Goal: Task Accomplishment & Management: Manage account settings

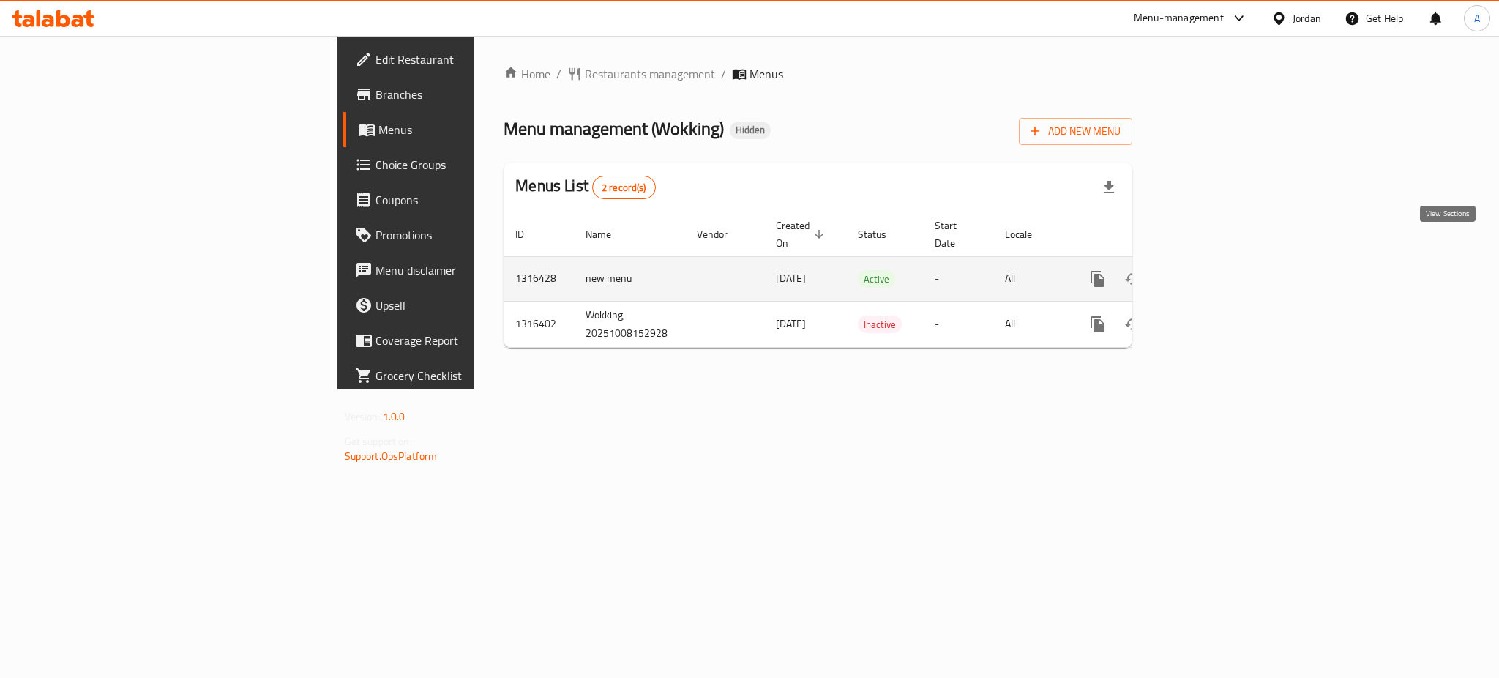
click at [1221, 261] on link "enhanced table" at bounding box center [1203, 278] width 35 height 35
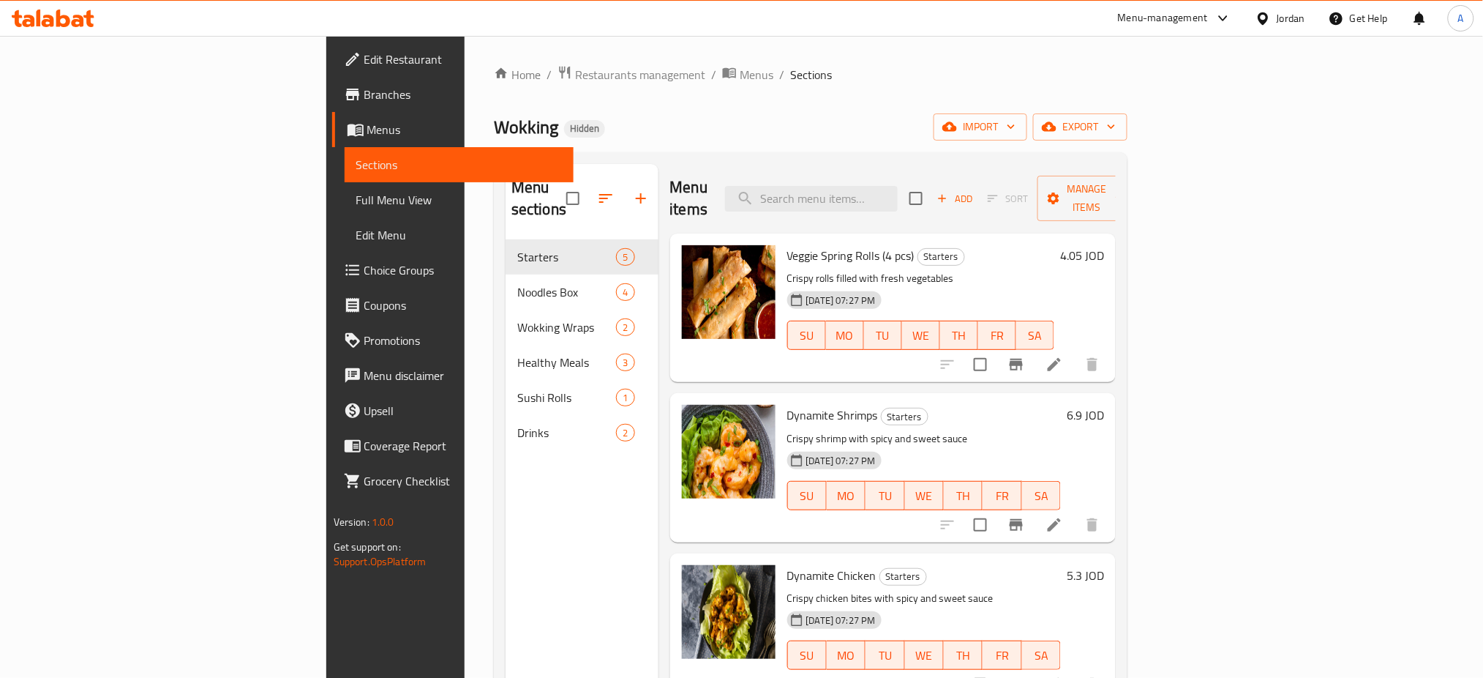
click at [326, 561] on div "Edit Restaurant Branches Menus Sections Full Menu View Edit Menu Choice Groups …" at bounding box center [450, 375] width 248 height 678
click at [898, 186] on input "search" at bounding box center [811, 199] width 173 height 26
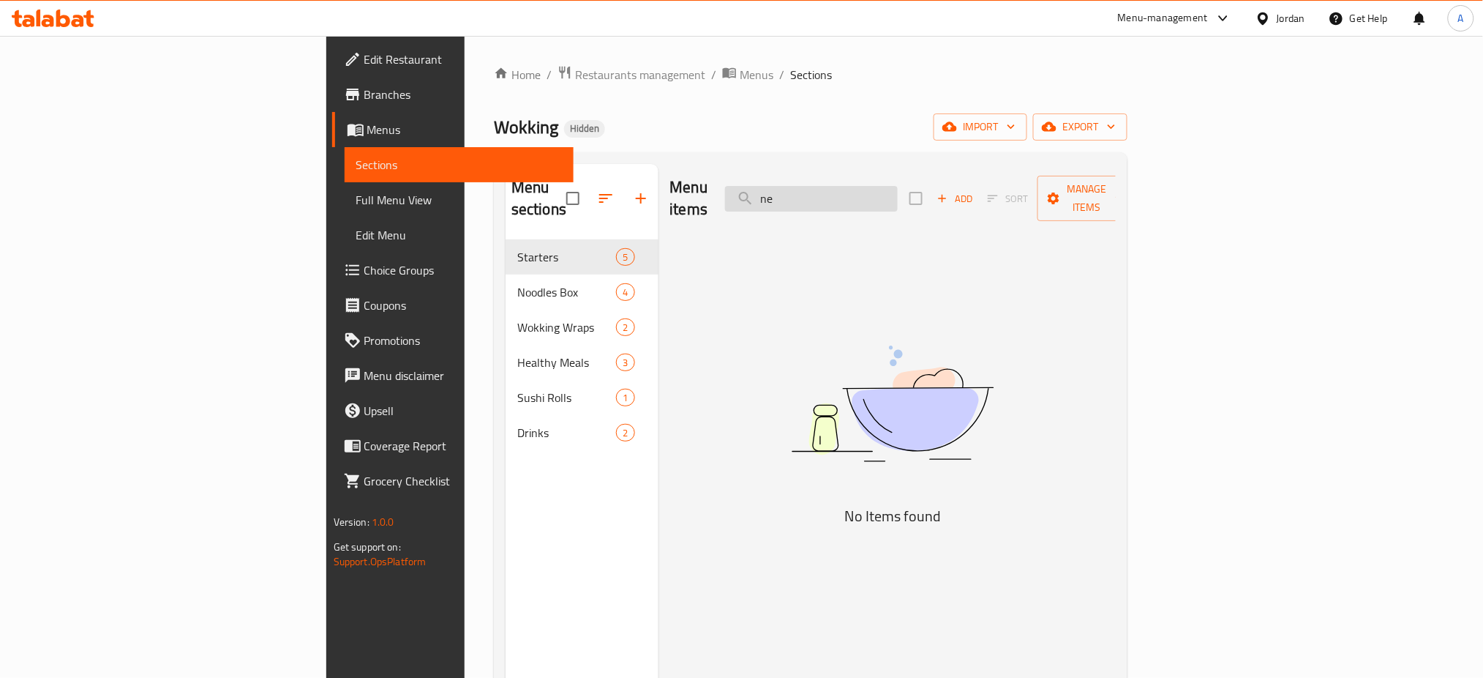
type input "n"
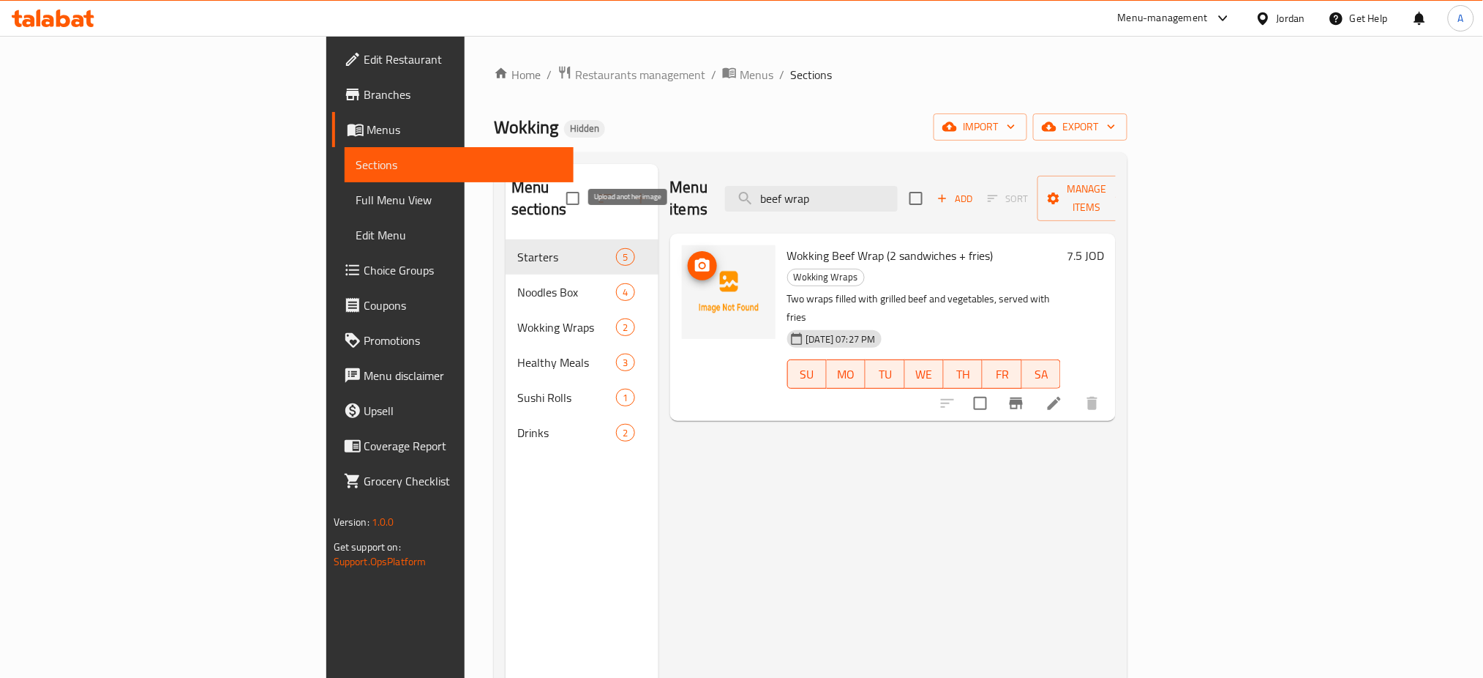
click at [694, 257] on icon "upload picture" at bounding box center [703, 266] width 18 height 18
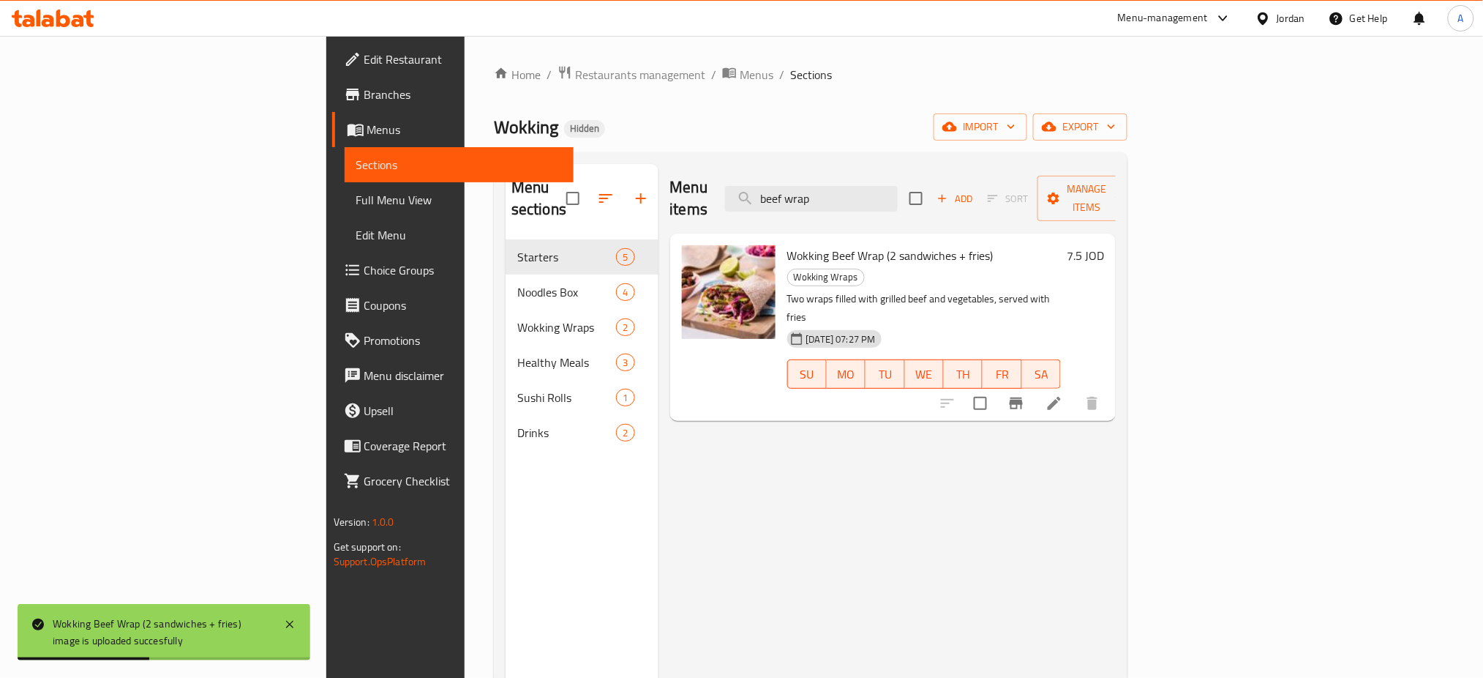
drag, startPoint x: 946, startPoint y: 176, endPoint x: 689, endPoint y: 172, distance: 256.2
click at [706, 176] on div "Menu items beef wrap Add Sort Manage items" at bounding box center [893, 199] width 446 height 70
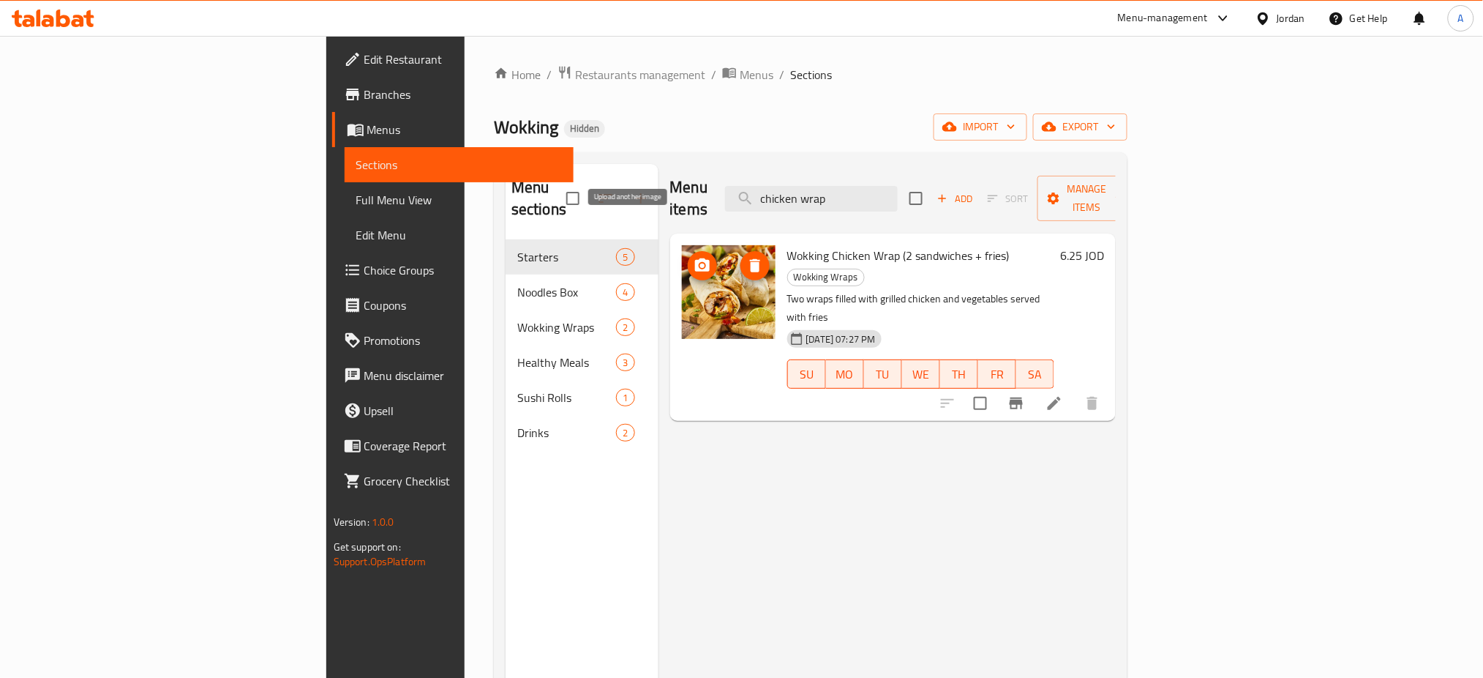
click at [694, 257] on icon "upload picture" at bounding box center [703, 266] width 18 height 18
click at [695, 258] on icon "upload picture" at bounding box center [702, 264] width 15 height 13
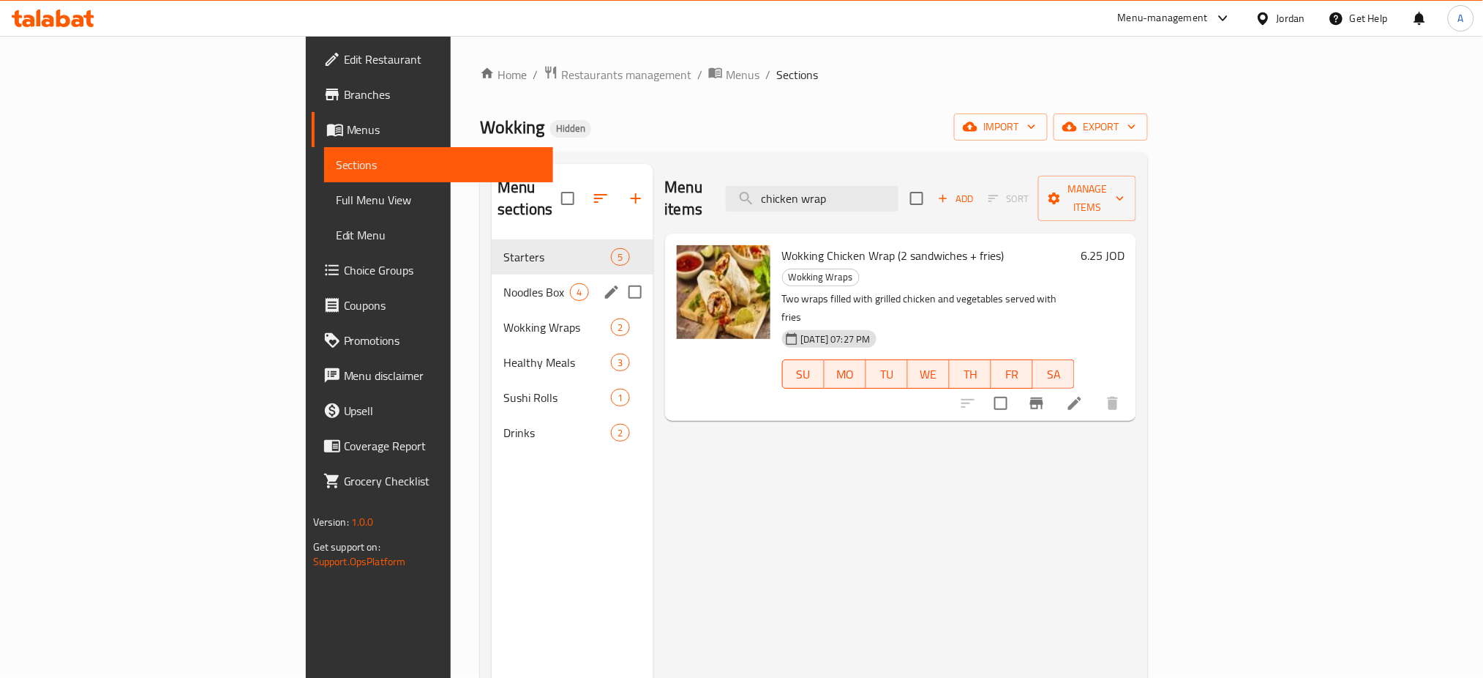
click at [492, 274] on div "Noodles Box 4" at bounding box center [572, 291] width 161 height 35
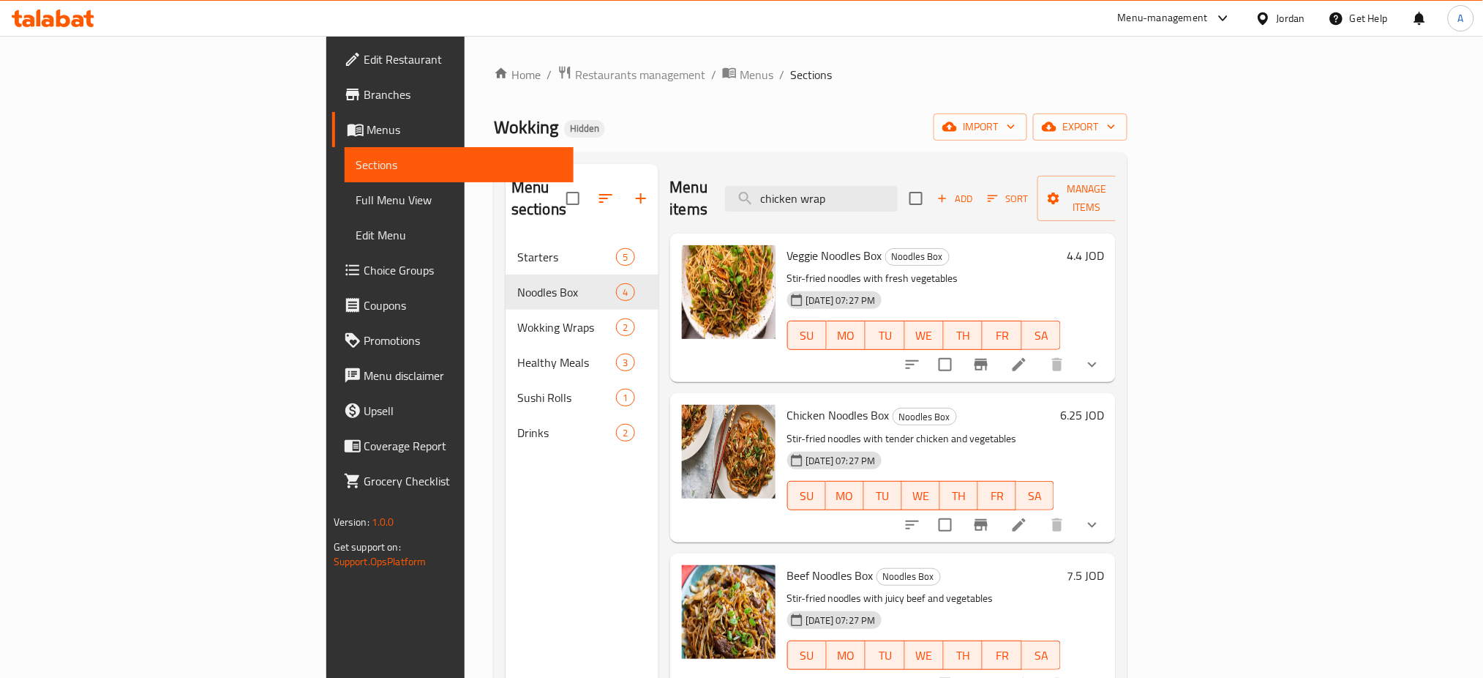
drag, startPoint x: 960, startPoint y: 171, endPoint x: 812, endPoint y: 180, distance: 148.1
click at [825, 184] on div "Menu items chicken wrap Add Sort Manage items" at bounding box center [893, 199] width 446 height 70
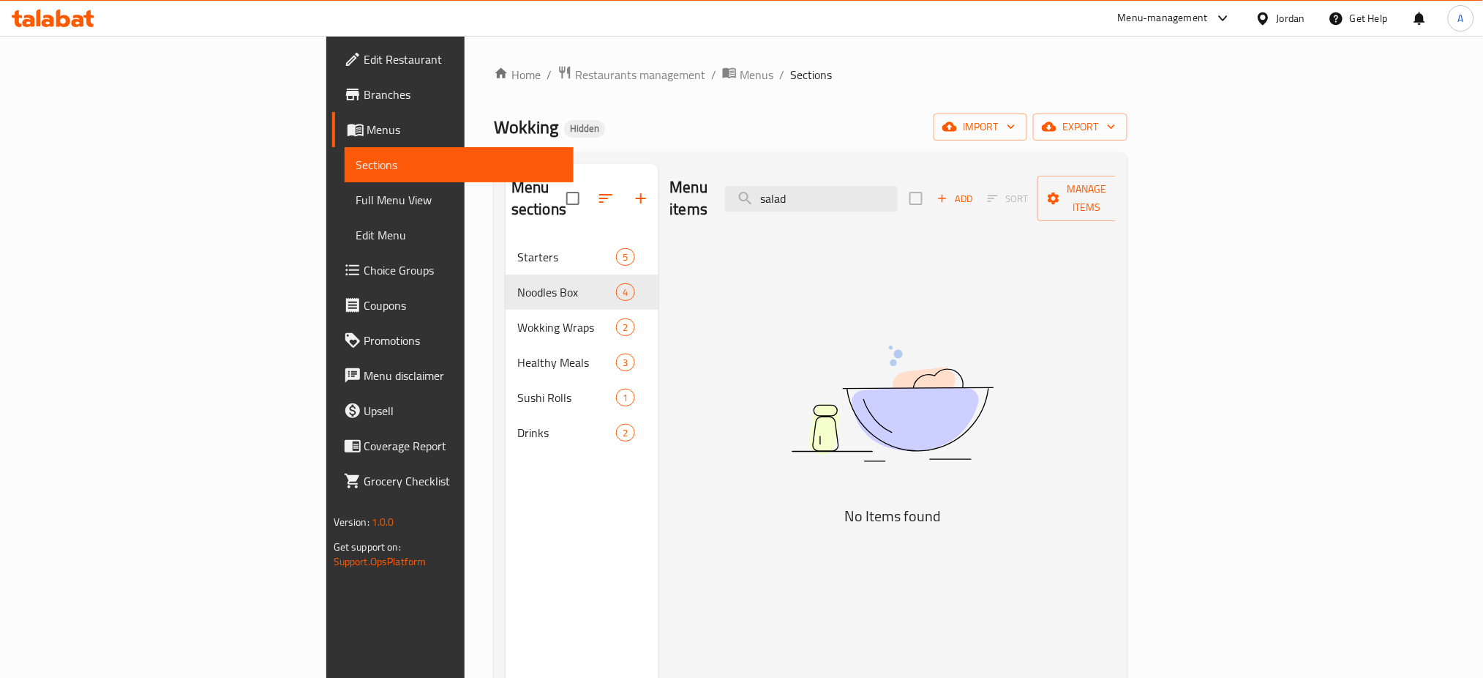
type input "salad"
click at [632, 190] on icon "button" at bounding box center [641, 199] width 18 height 18
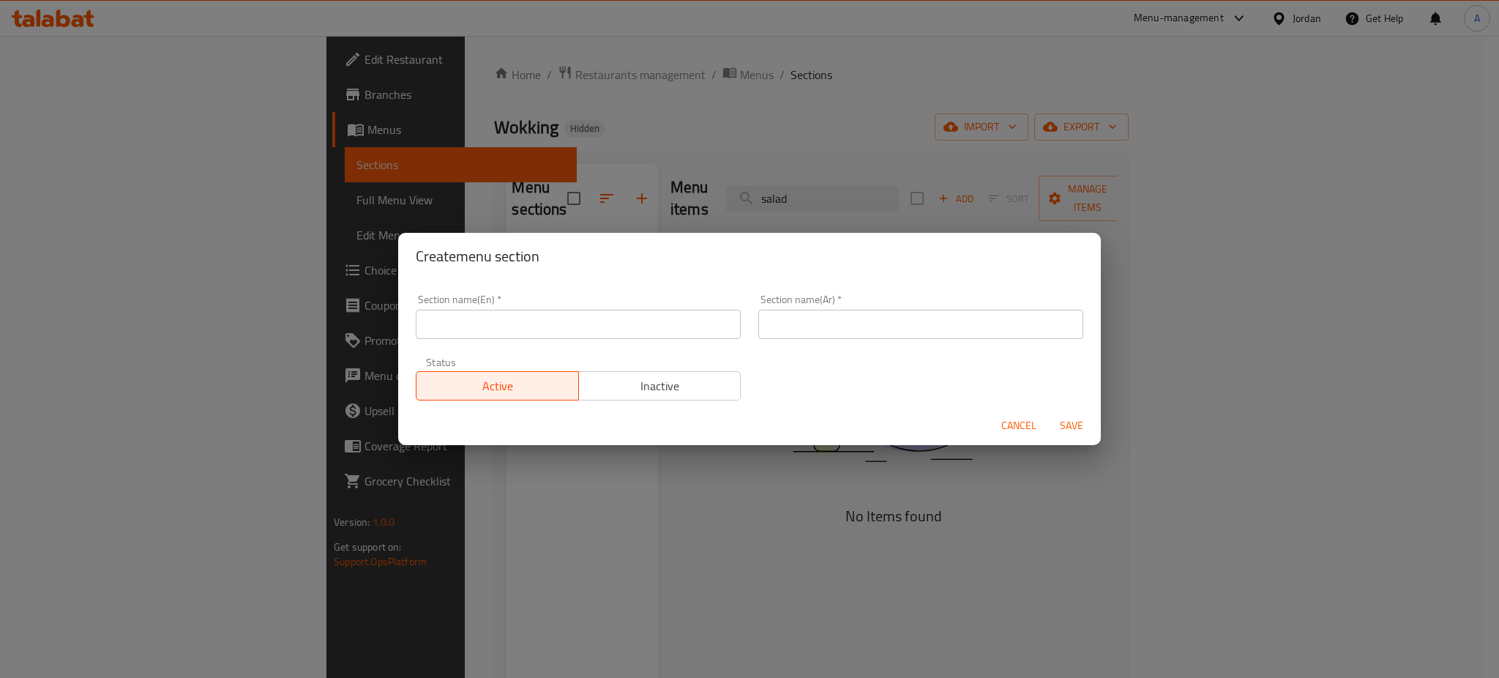
click at [474, 329] on input "text" at bounding box center [578, 324] width 325 height 29
type input "s"
type input "Salad"
type input "سلطة"
click at [1056, 418] on span "Save" at bounding box center [1071, 425] width 35 height 18
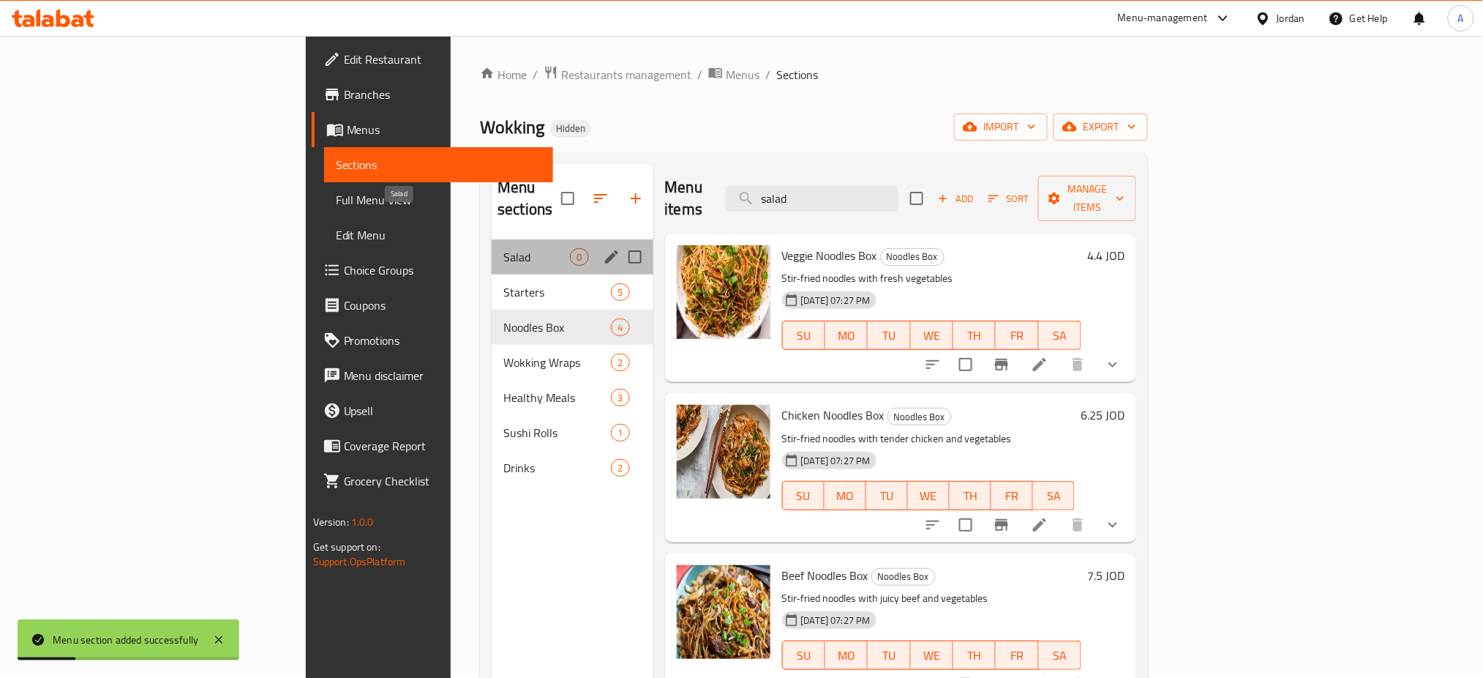
click at [504, 248] on span "Salad" at bounding box center [537, 257] width 67 height 18
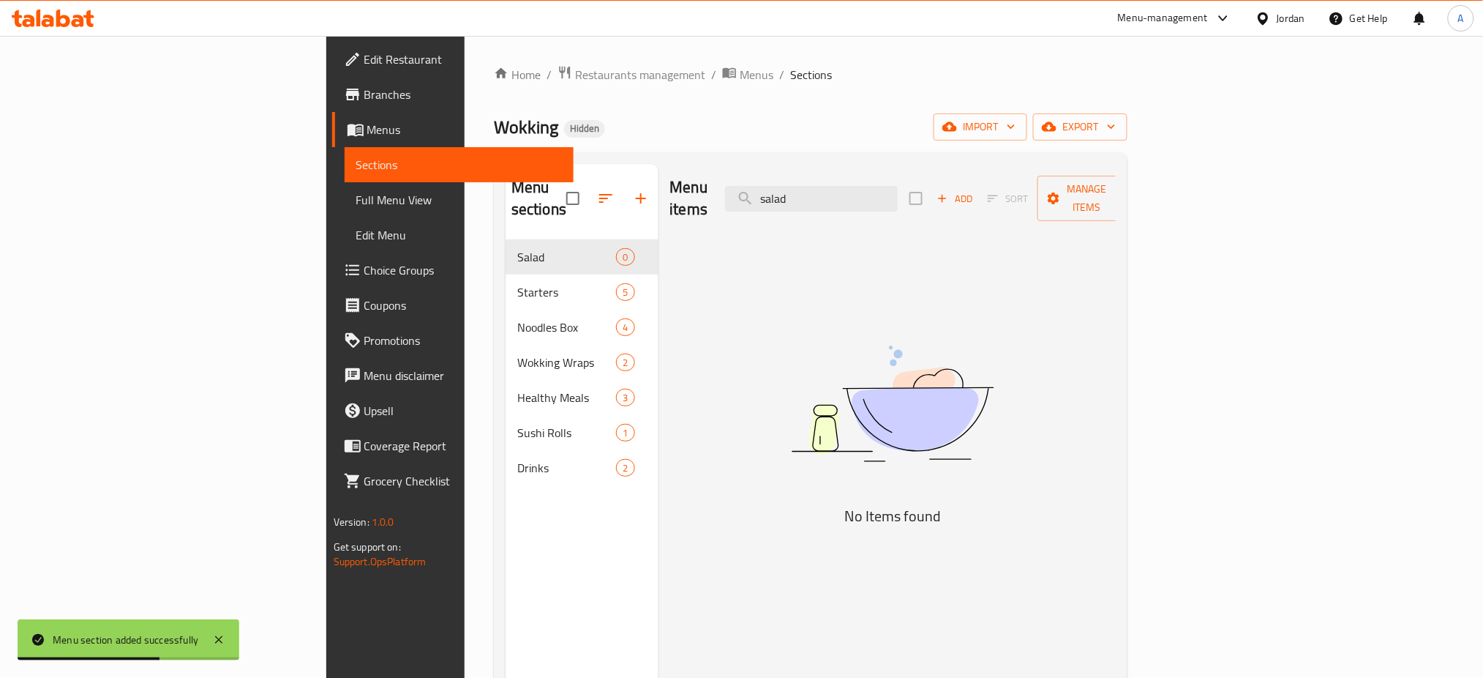
click at [975, 190] on span "Add" at bounding box center [955, 198] width 40 height 17
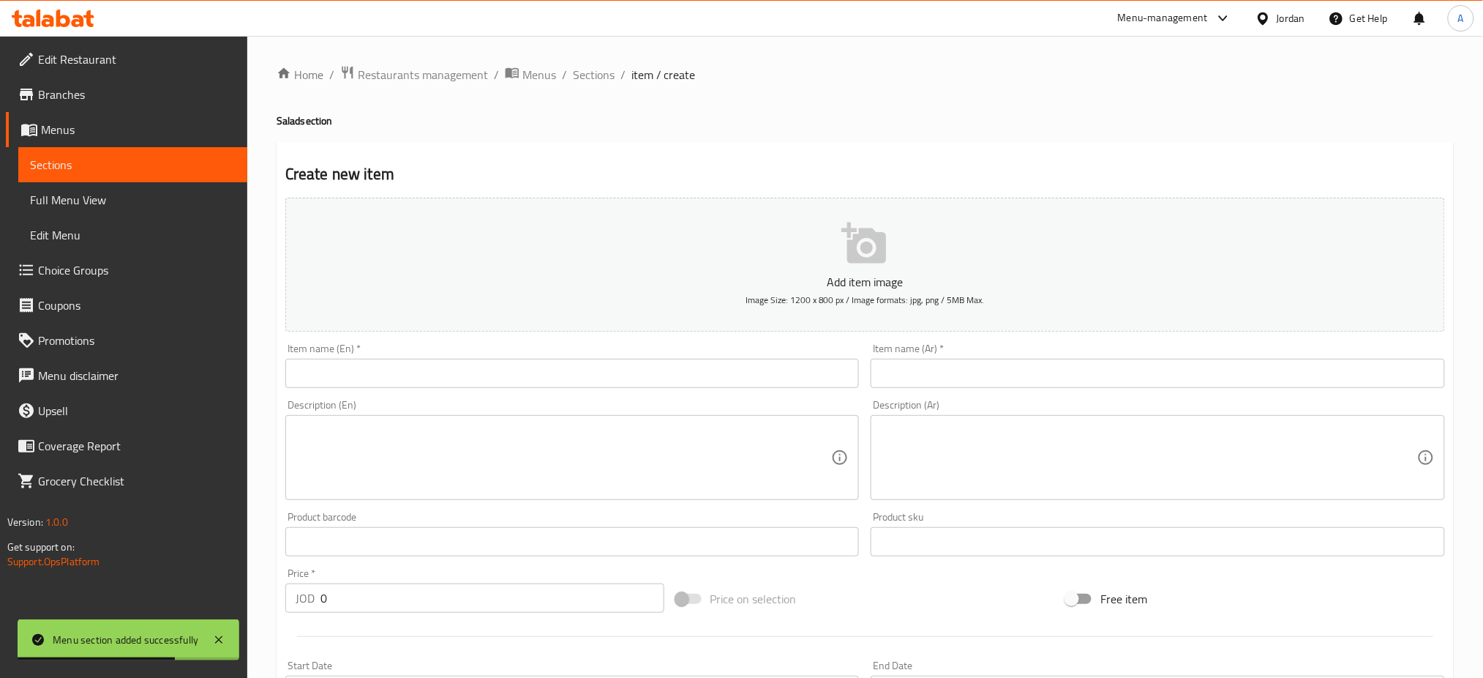
click at [549, 359] on input "text" at bounding box center [572, 373] width 575 height 29
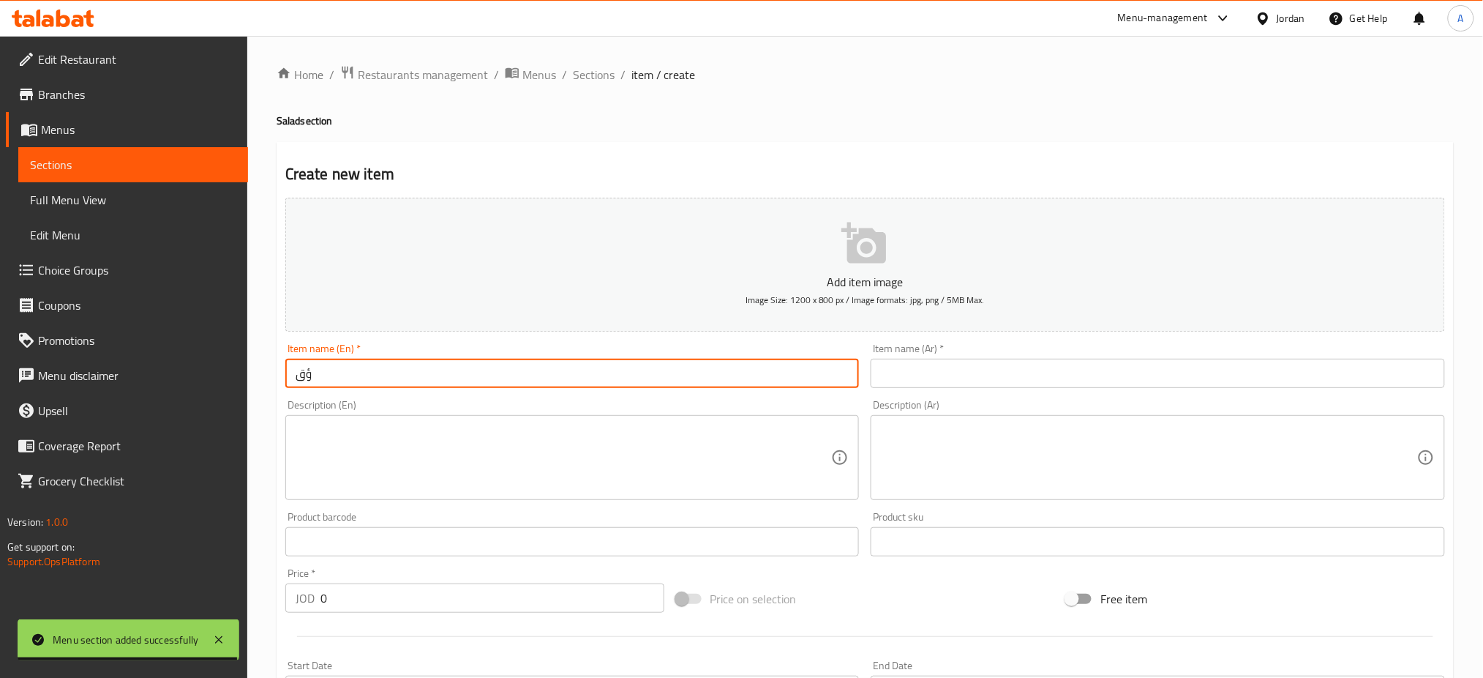
type input "ؤ"
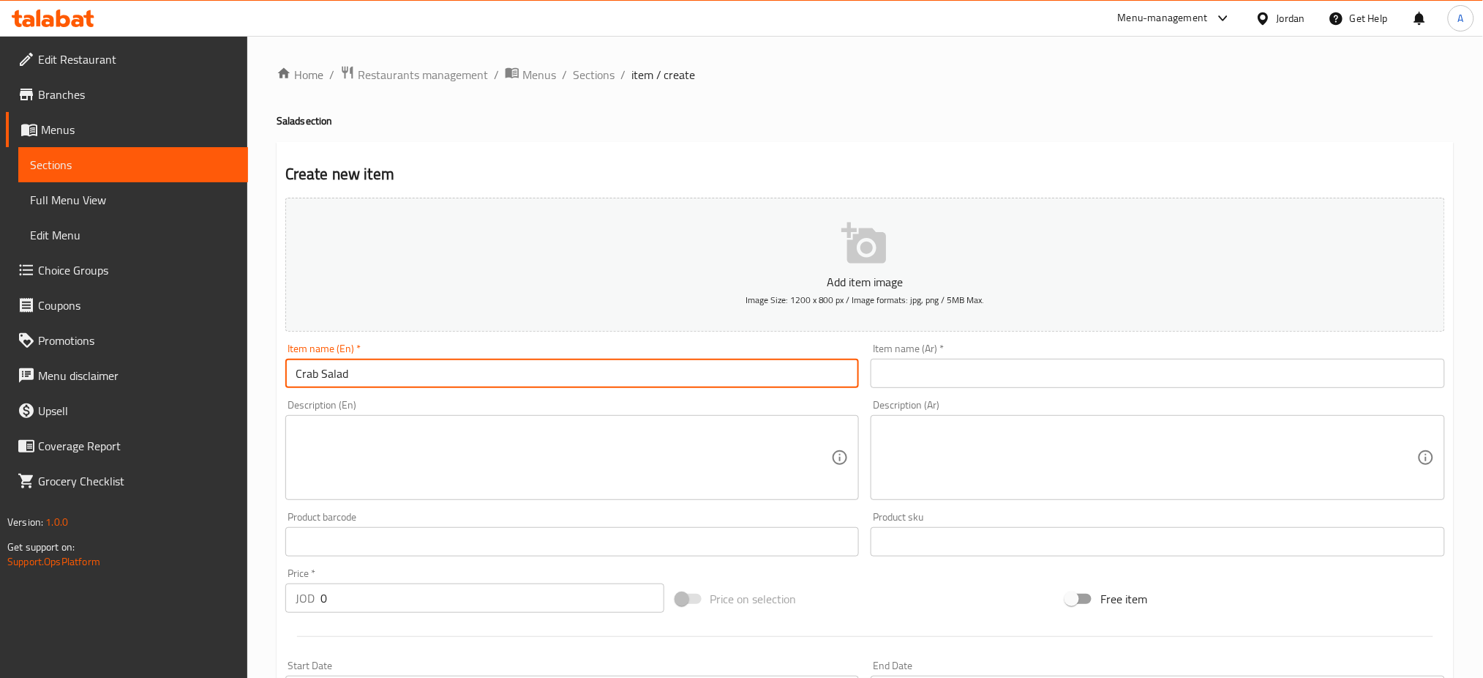
type input "Crab Salad"
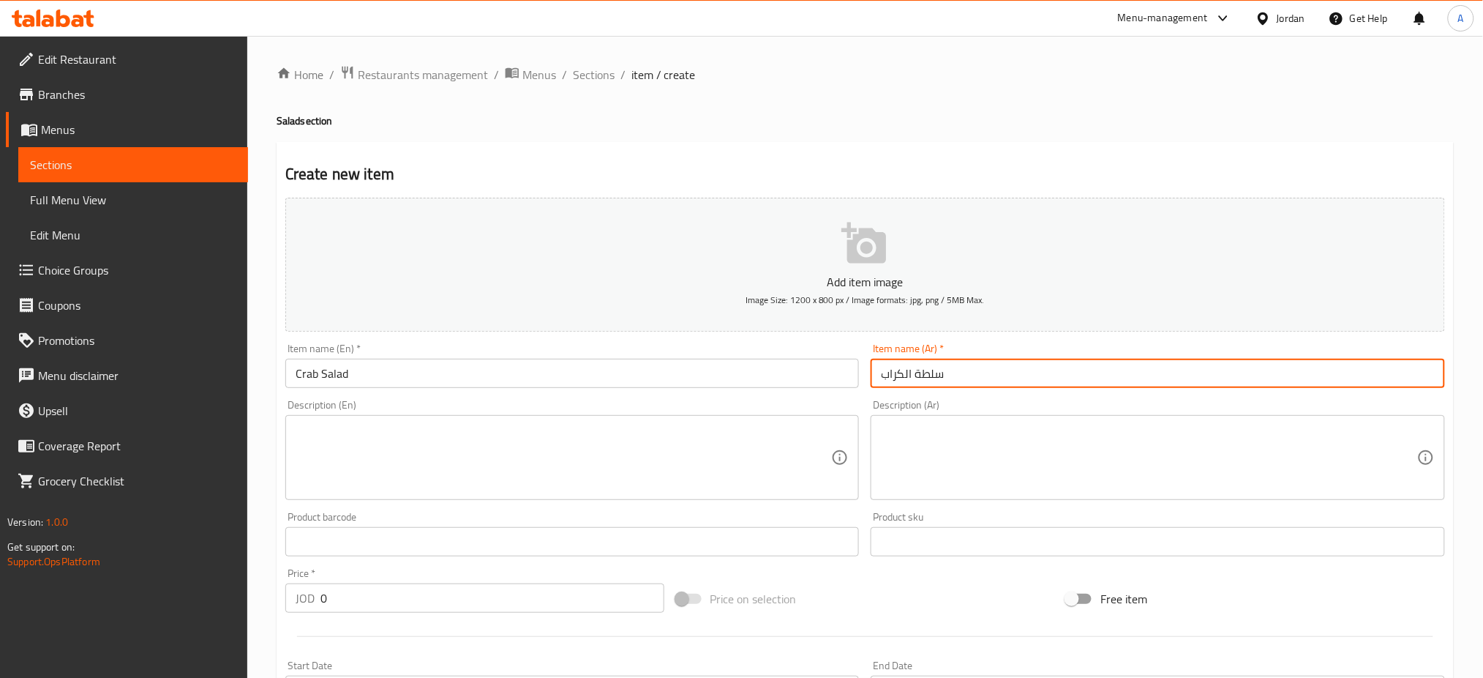
type input "سلطة الكراب"
drag, startPoint x: 353, startPoint y: 520, endPoint x: 336, endPoint y: 523, distance: 17.8
click at [336, 568] on div "Price   * JOD 0 Price *" at bounding box center [474, 590] width 379 height 45
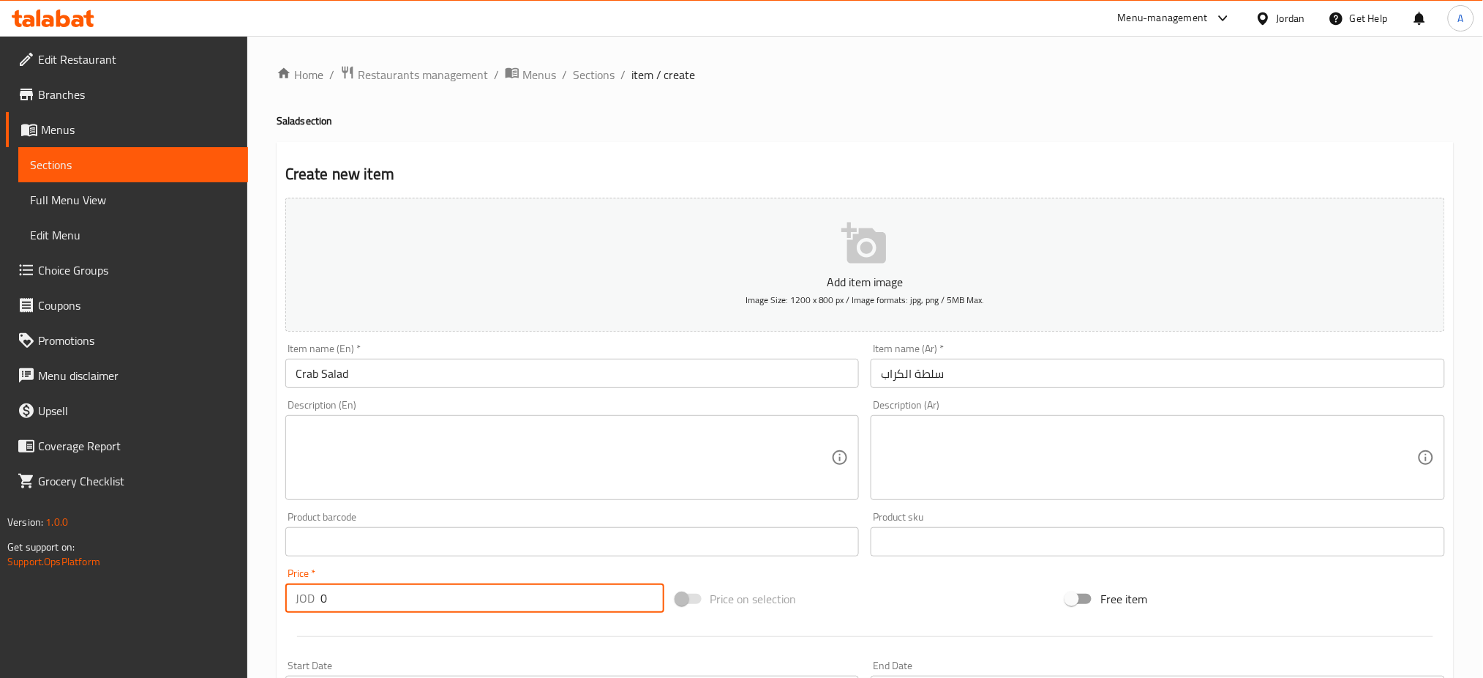
drag, startPoint x: 342, startPoint y: 540, endPoint x: 127, endPoint y: 575, distance: 217.2
click at [182, 572] on div "Edit Restaurant Branches Menus Sections Full Menu View Edit Menu Choice Groups …" at bounding box center [741, 535] width 1483 height 998
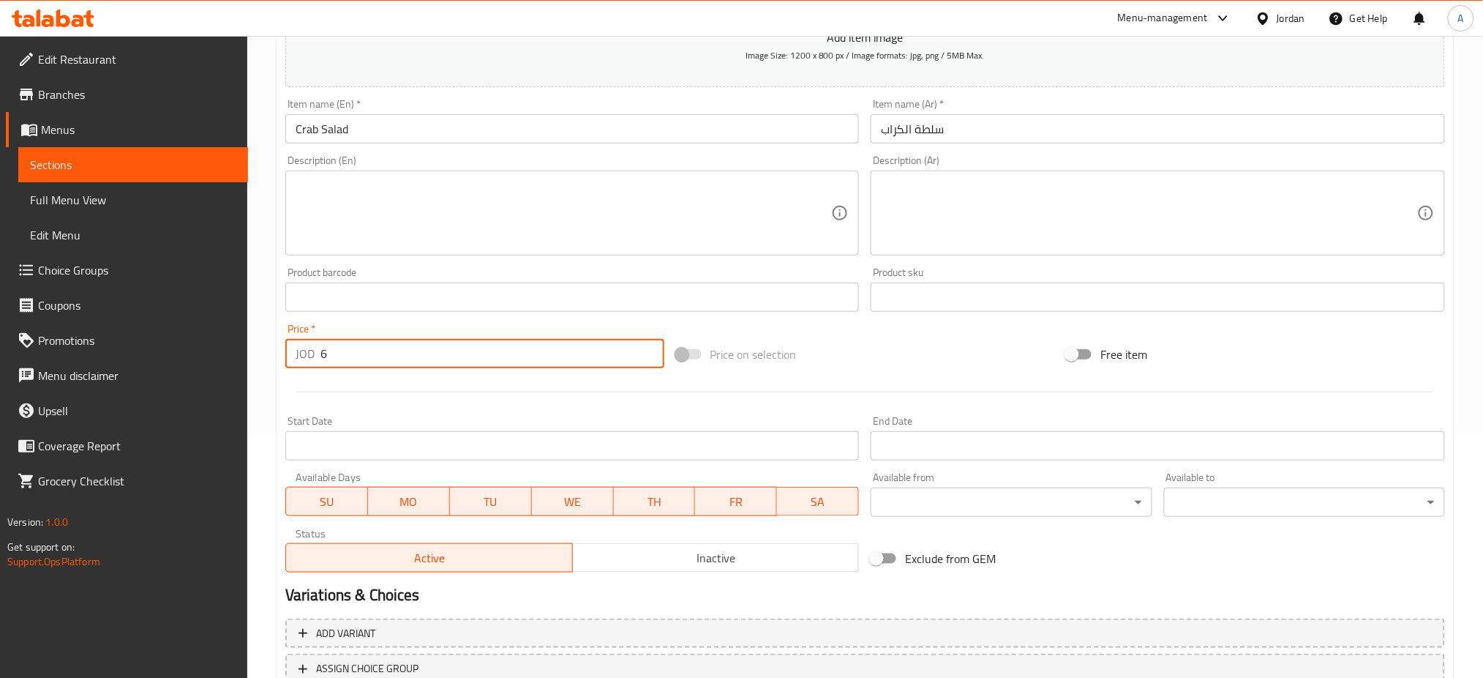
scroll to position [279, 0]
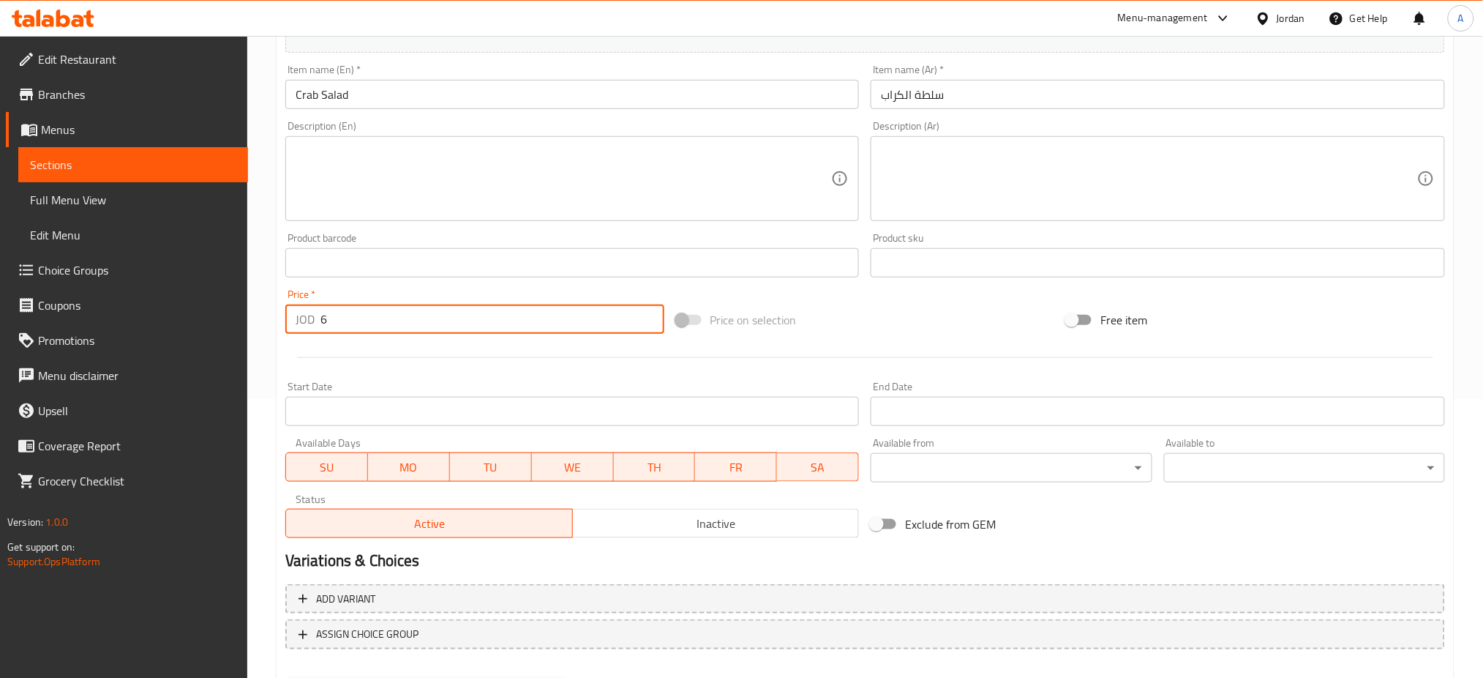
type input "6"
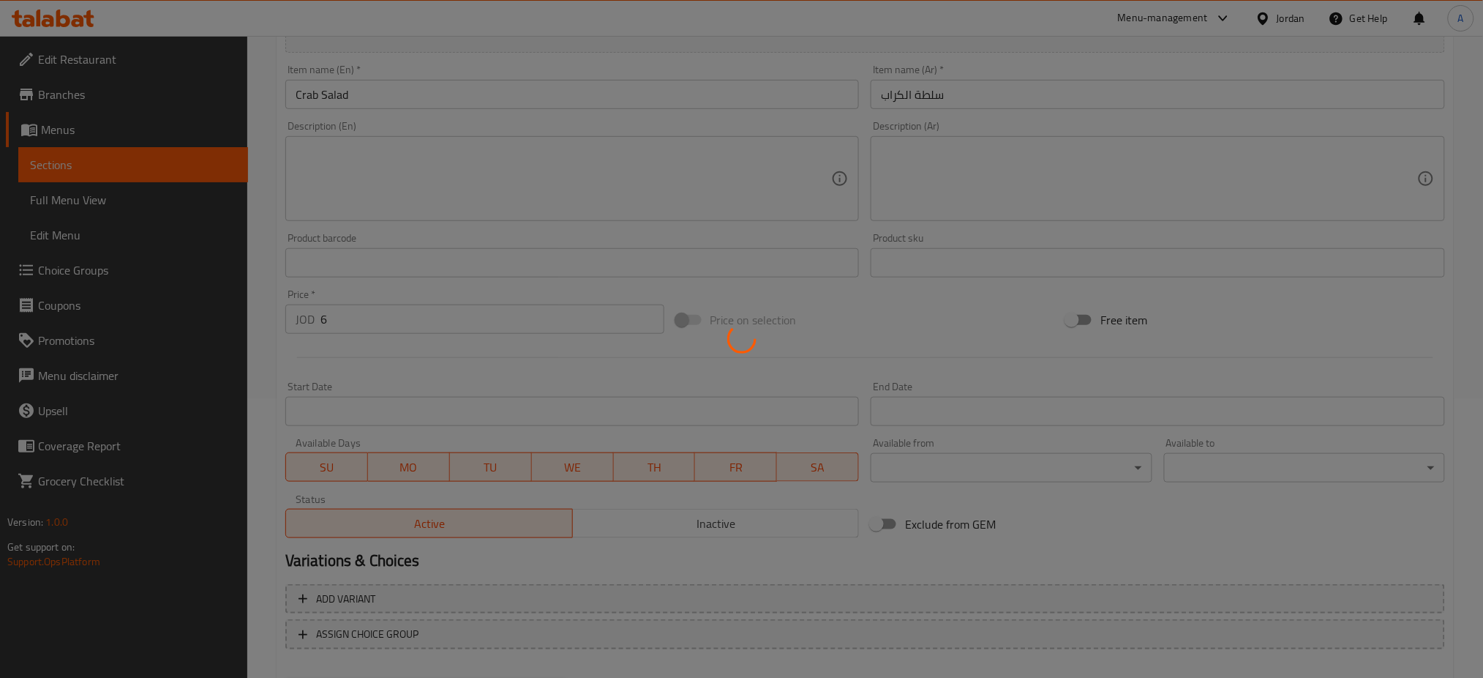
type input "0"
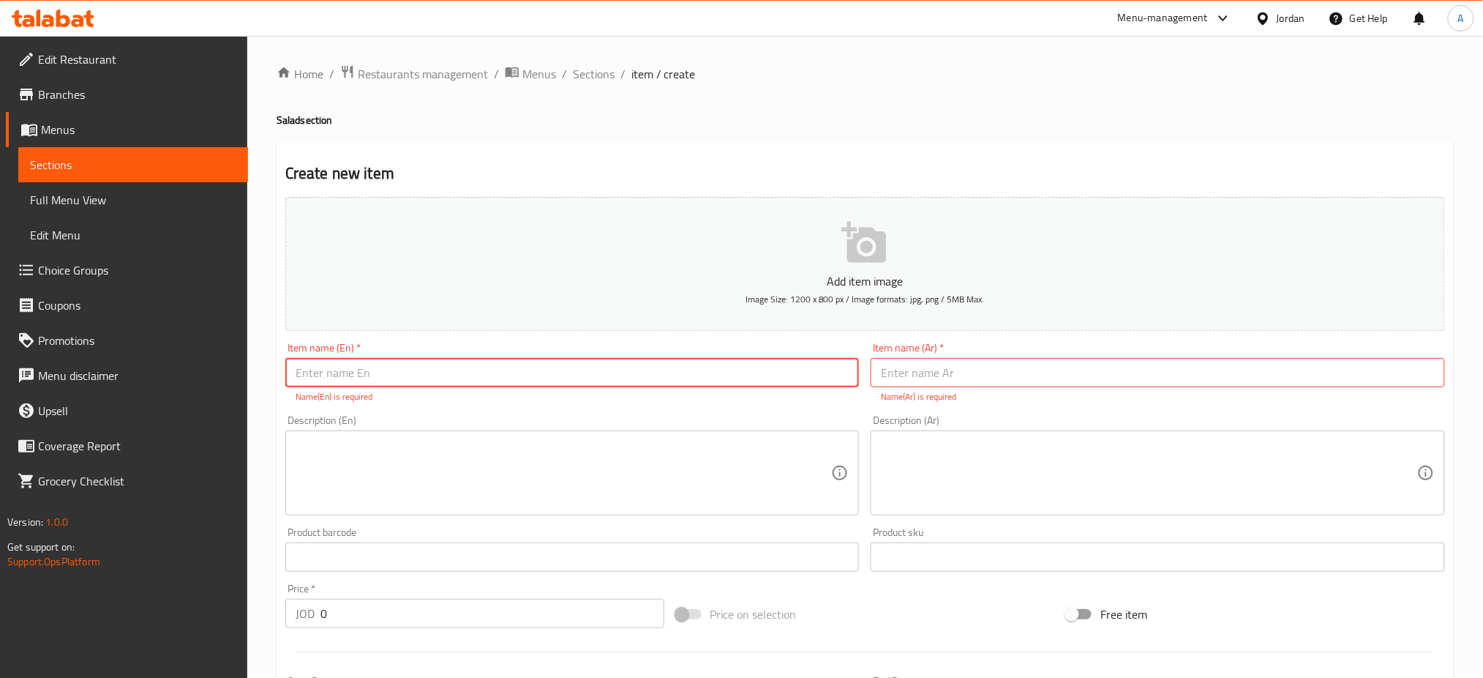
scroll to position [0, 0]
click at [573, 78] on span "Sections" at bounding box center [594, 75] width 42 height 18
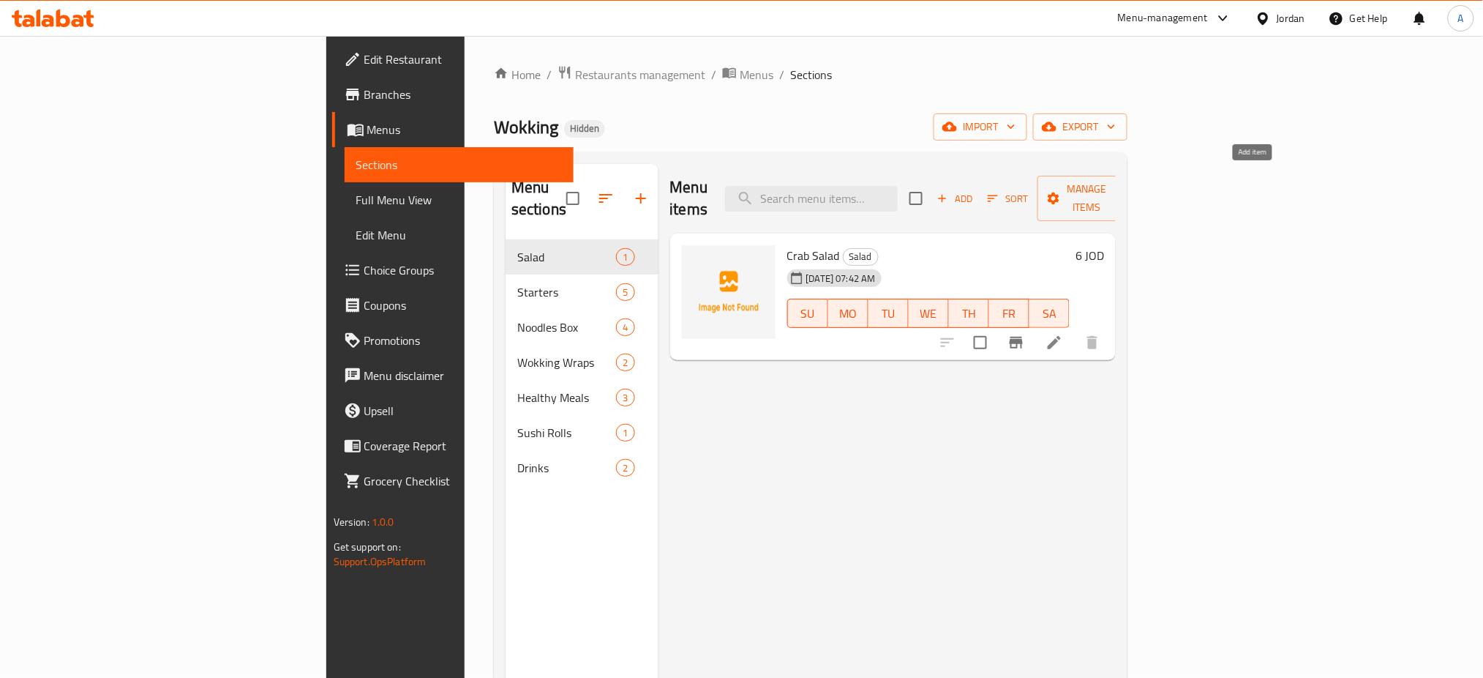
click at [949, 192] on icon "button" at bounding box center [942, 198] width 13 height 13
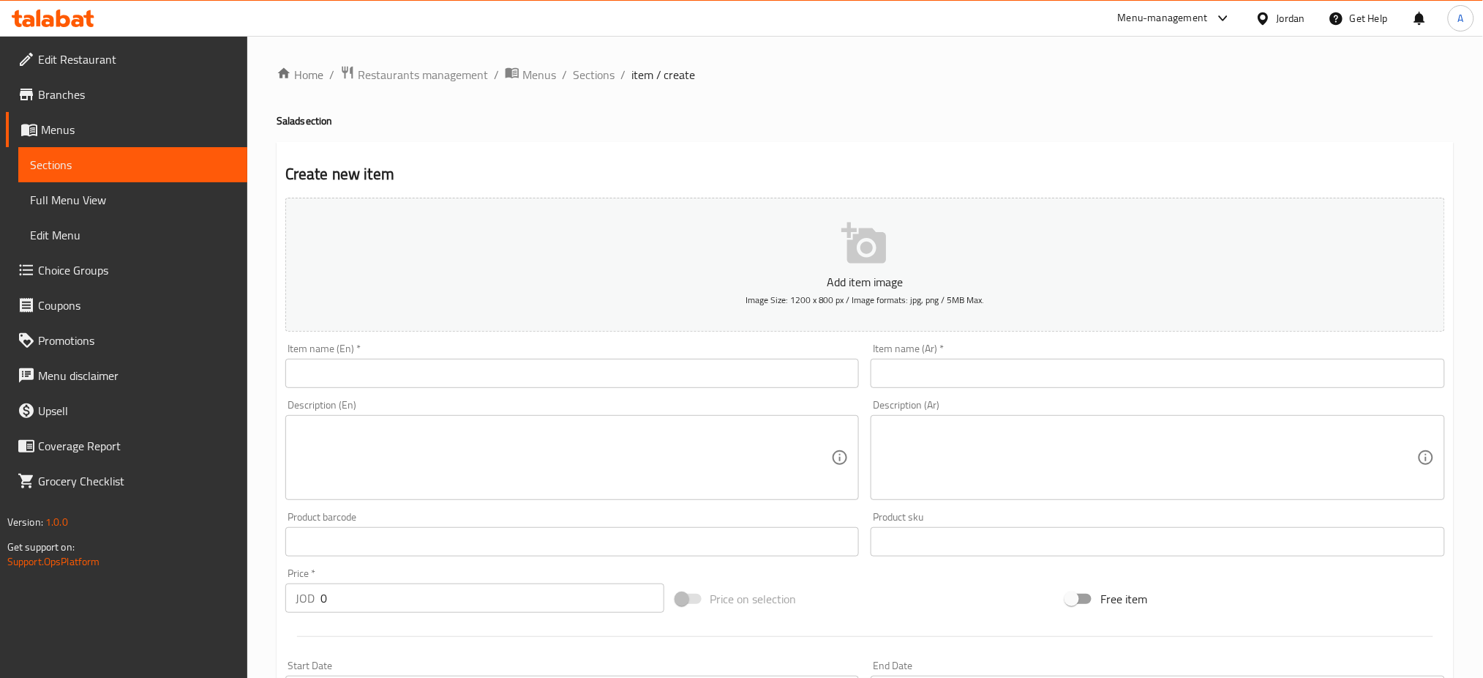
click at [749, 359] on input "text" at bounding box center [572, 373] width 575 height 29
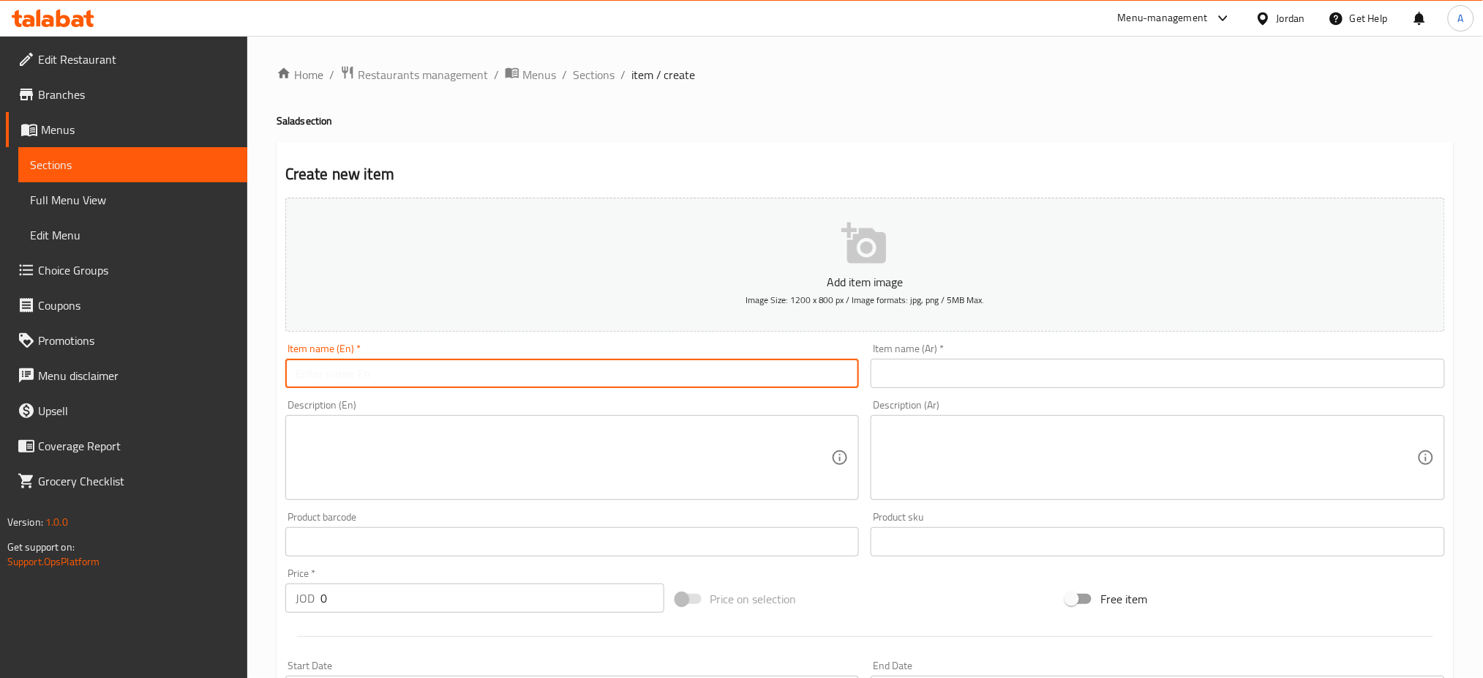
type input "S"
type input "Asian Salad"
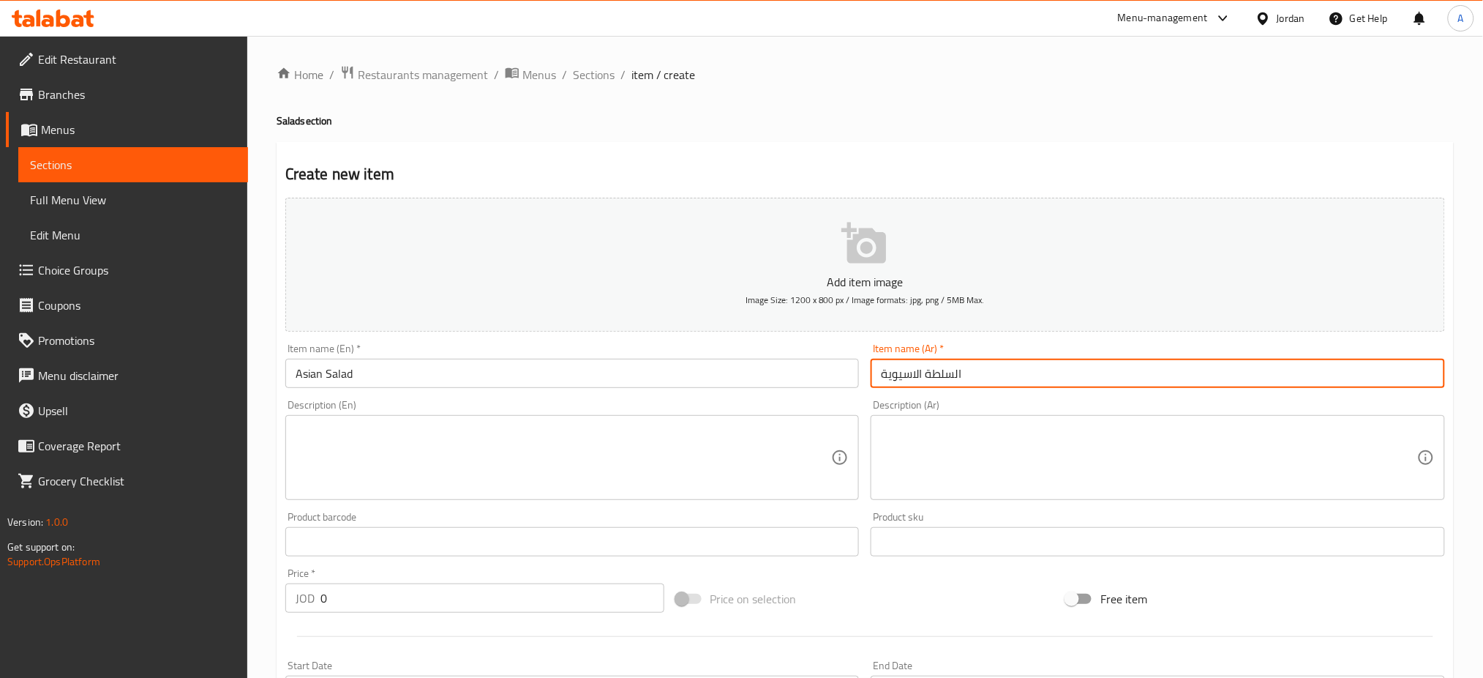
type input "السلطة الاسيوية"
click at [221, 540] on div "Edit Restaurant Branches Menus Sections Full Menu View Edit Menu Choice Groups …" at bounding box center [741, 535] width 1483 height 998
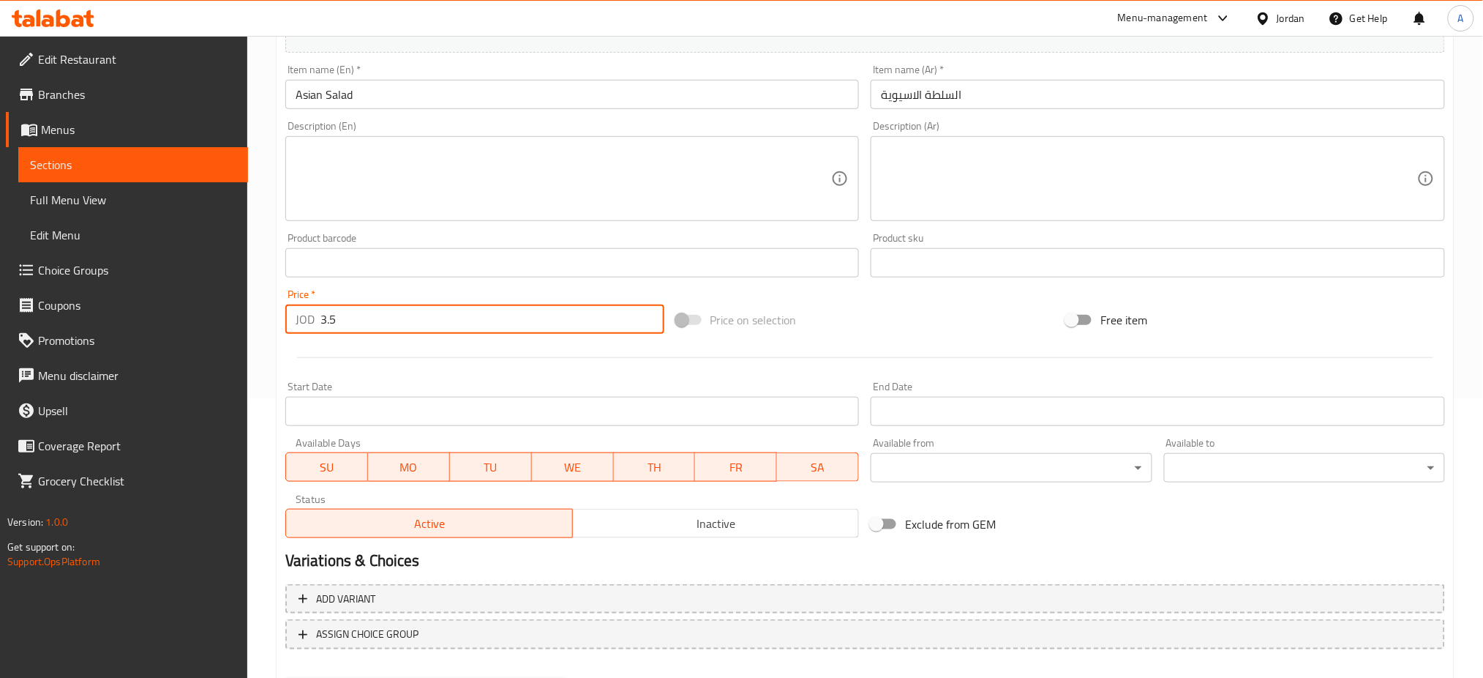
type input "3.5"
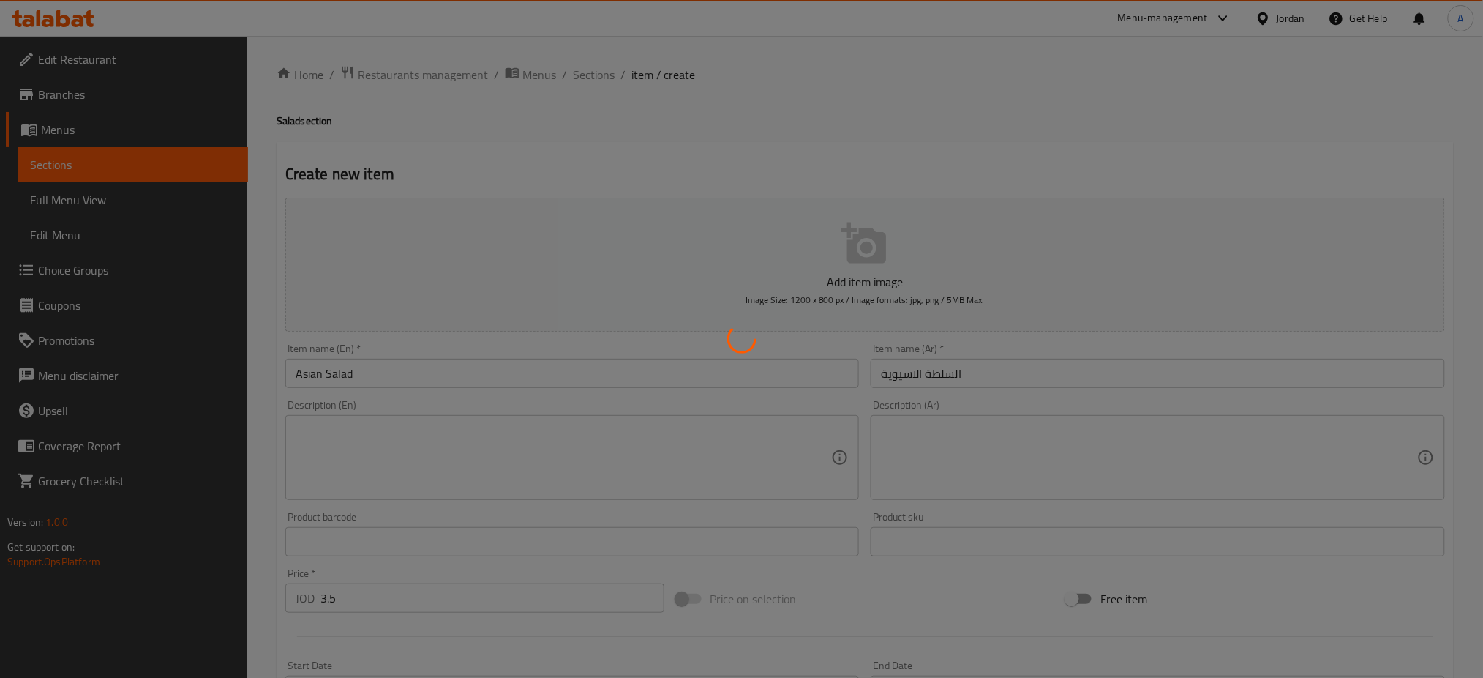
type input "0"
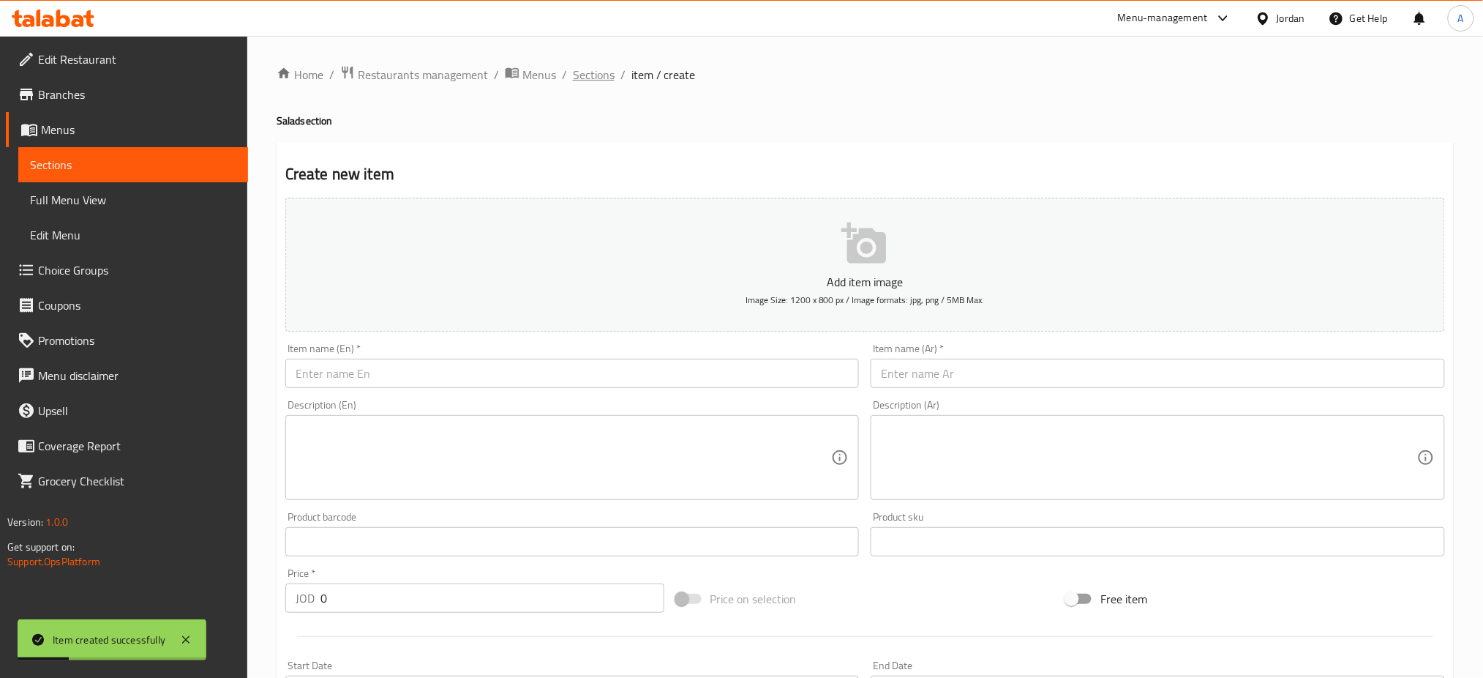
click at [573, 68] on span "Sections" at bounding box center [594, 75] width 42 height 18
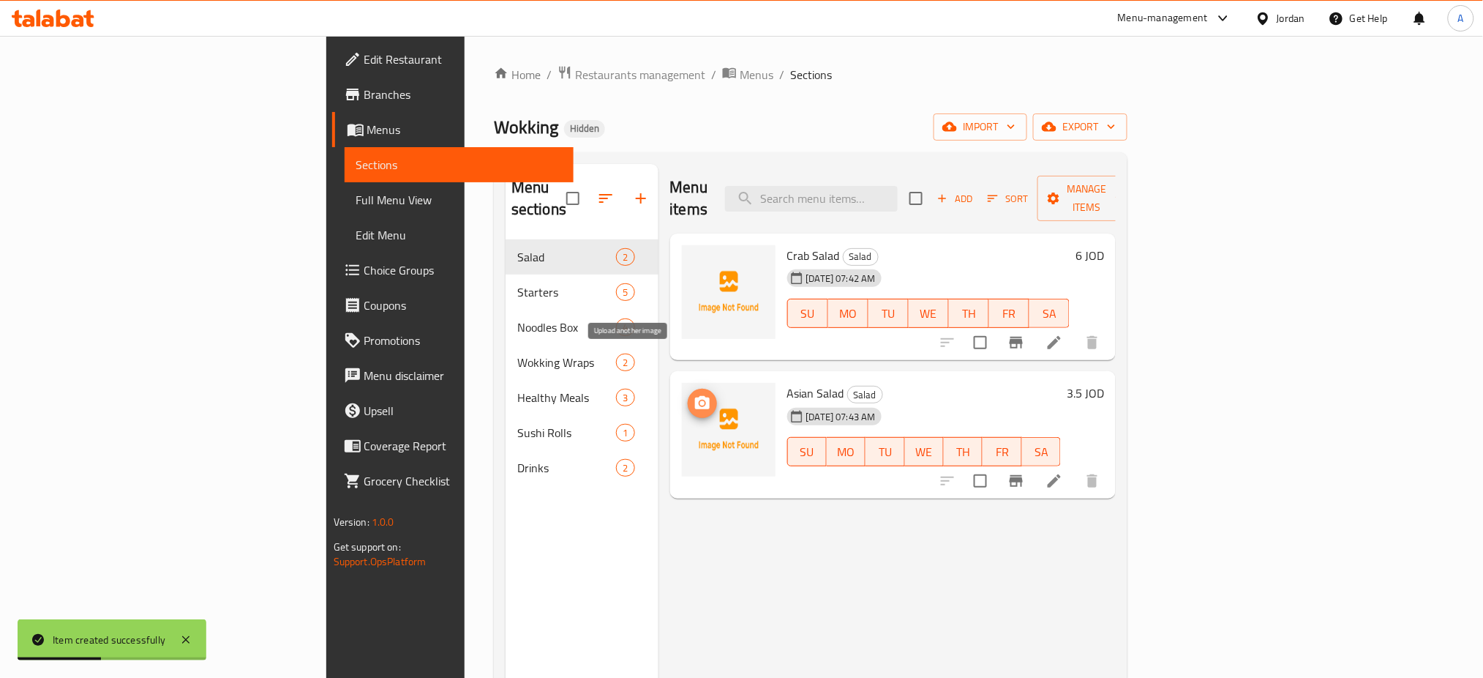
click at [695, 396] on icon "upload picture" at bounding box center [702, 402] width 15 height 13
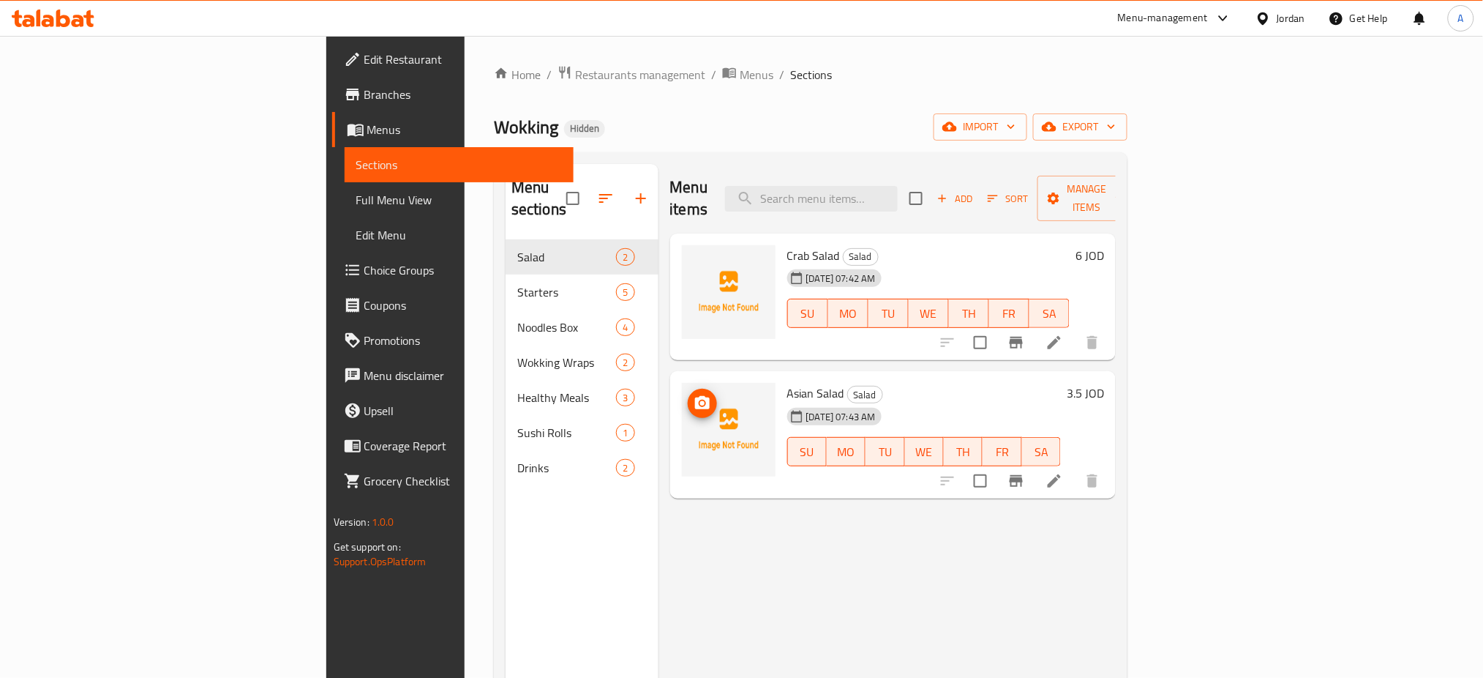
click at [694, 394] on icon "upload picture" at bounding box center [703, 403] width 18 height 18
